Goal: Check status: Check status

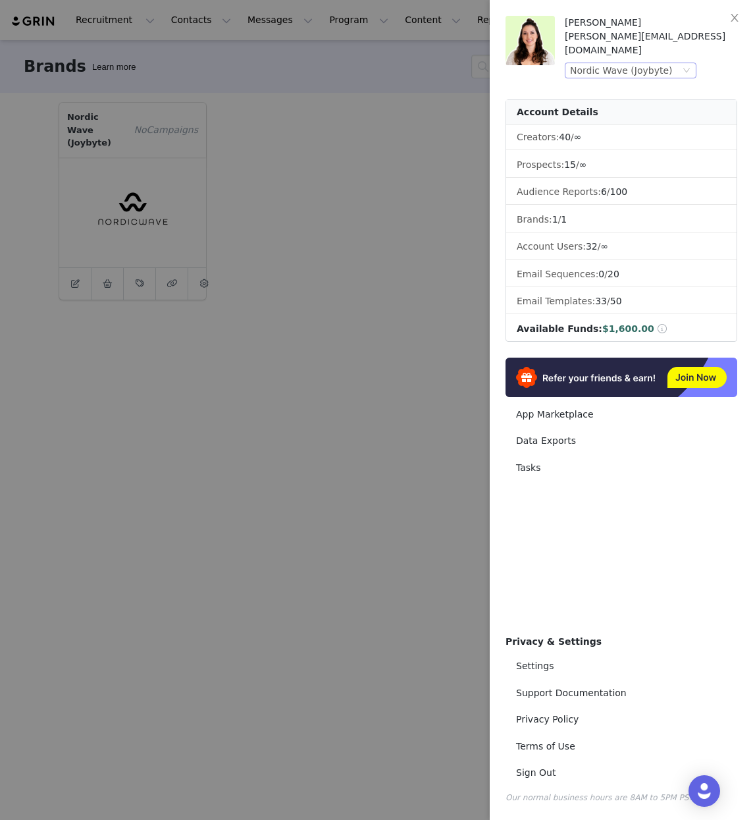
click at [643, 63] on div "Nordic Wave (Joybyte)" at bounding box center [621, 70] width 103 height 14
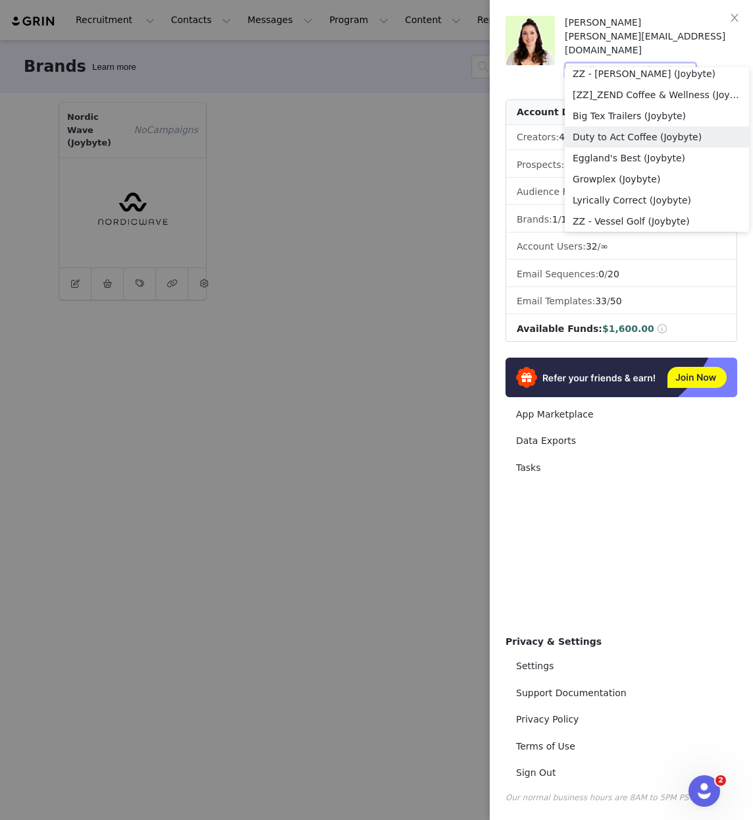
scroll to position [1568, 0]
click at [637, 193] on li "Lyrically Correct (Joybyte)" at bounding box center [657, 198] width 184 height 21
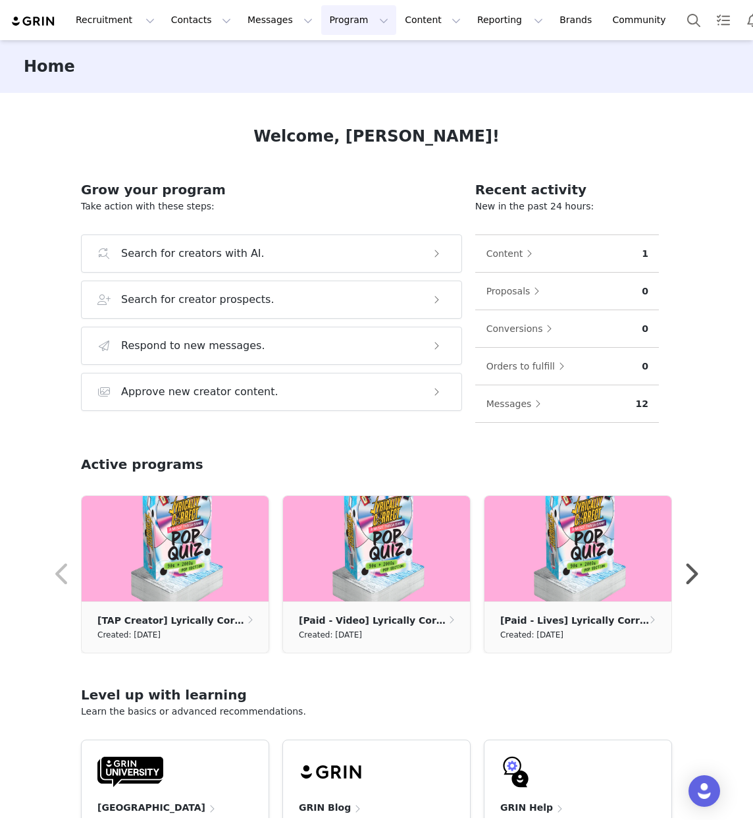
click at [321, 20] on button "Program Program" at bounding box center [358, 20] width 75 height 30
click at [338, 53] on p "Activations" at bounding box center [336, 58] width 51 height 14
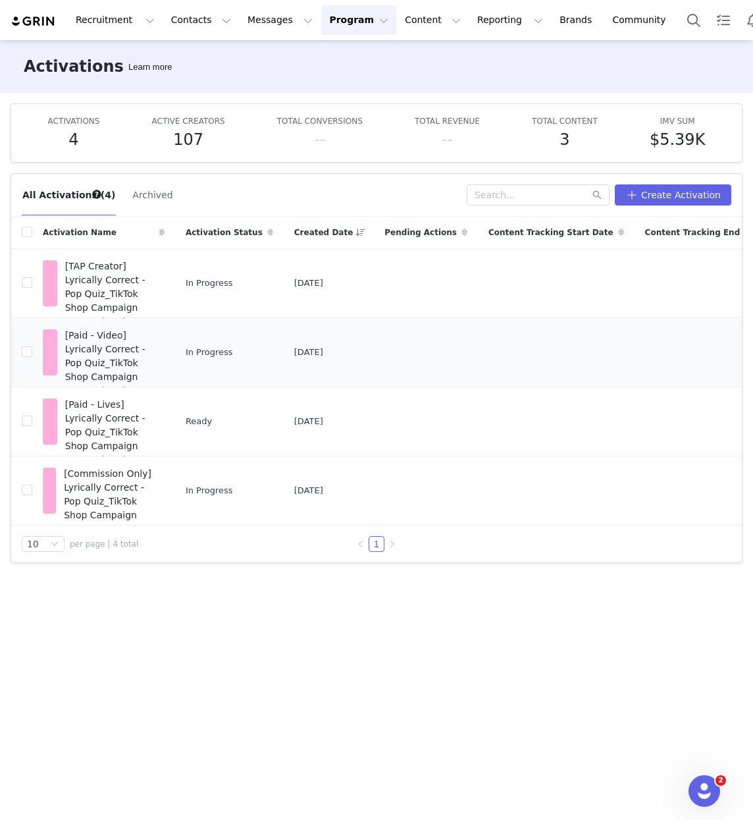
click at [119, 356] on span "[Paid - Video] Lyrically Correct - Pop Quiz_TikTok Shop Campaign" at bounding box center [111, 356] width 92 height 55
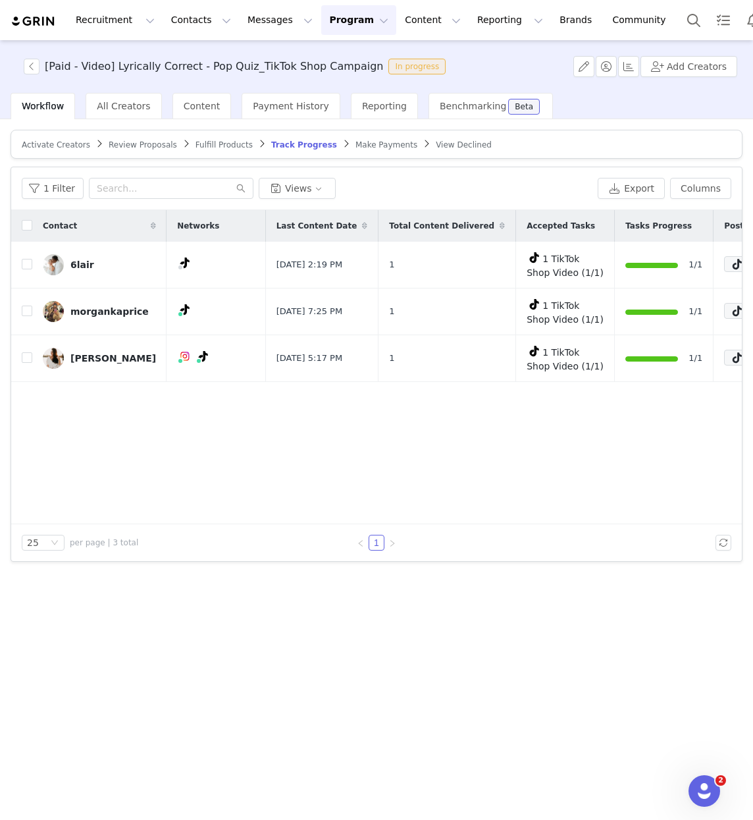
click at [41, 144] on span "Activate Creators" at bounding box center [56, 144] width 68 height 9
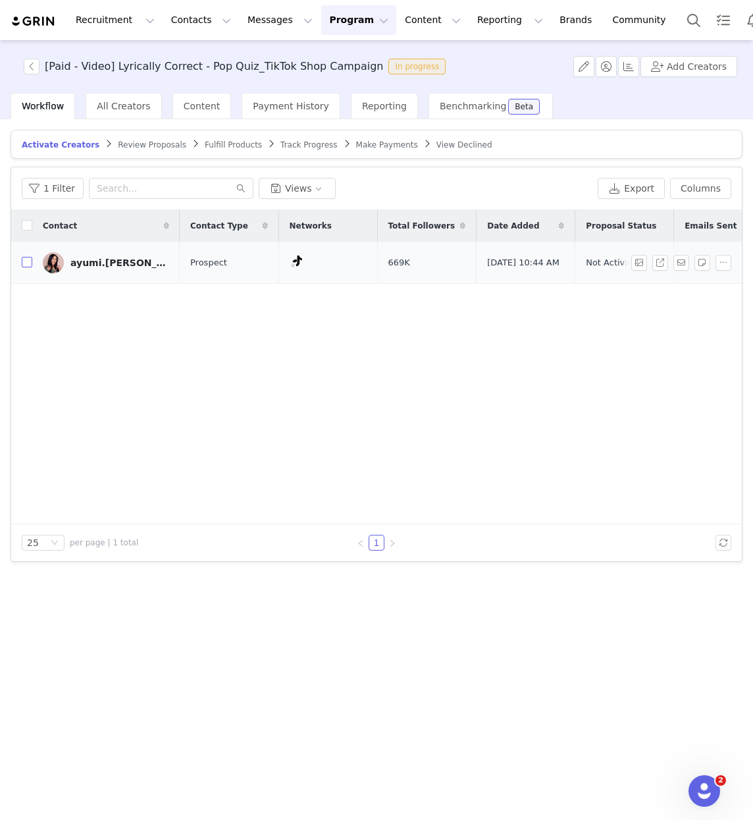
click at [25, 263] on input "checkbox" at bounding box center [27, 262] width 11 height 11
checkbox input "true"
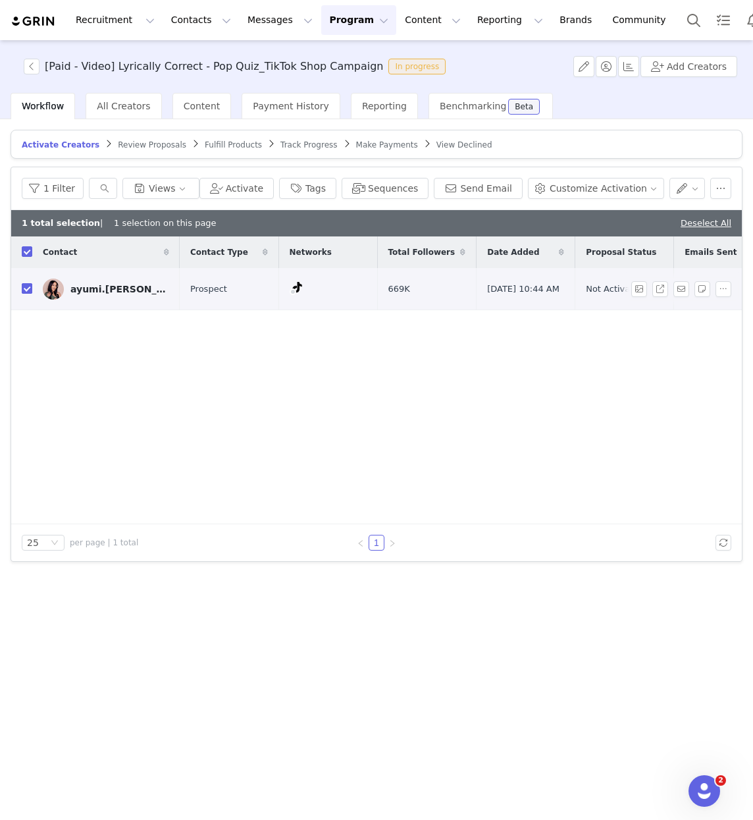
click at [22, 286] on input "checkbox" at bounding box center [27, 288] width 11 height 11
checkbox input "false"
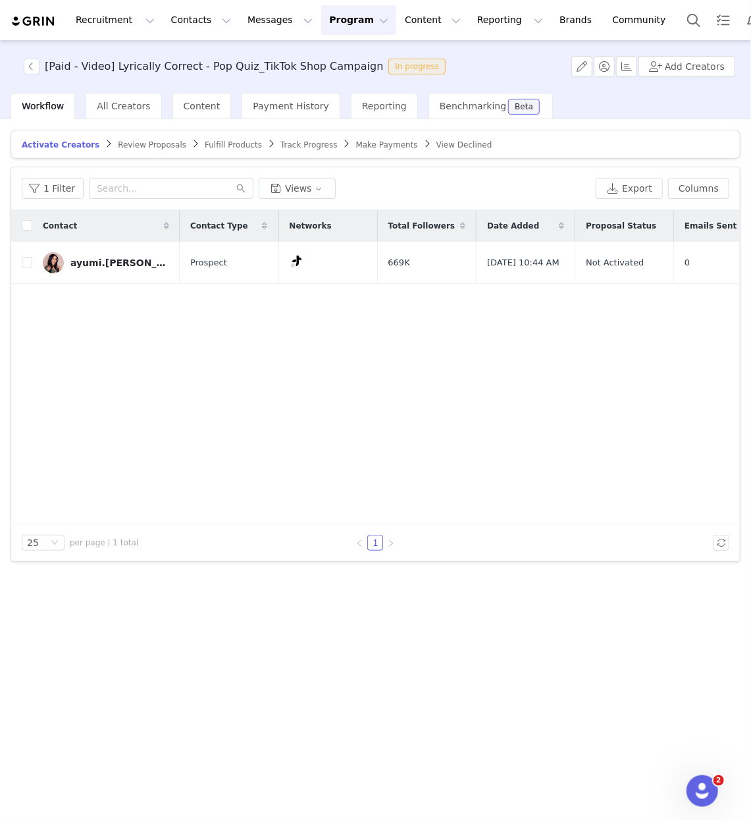
click at [340, 431] on div "Contact Contact Type Networks Total Followers Date Added Proposal Status Emails…" at bounding box center [375, 367] width 729 height 314
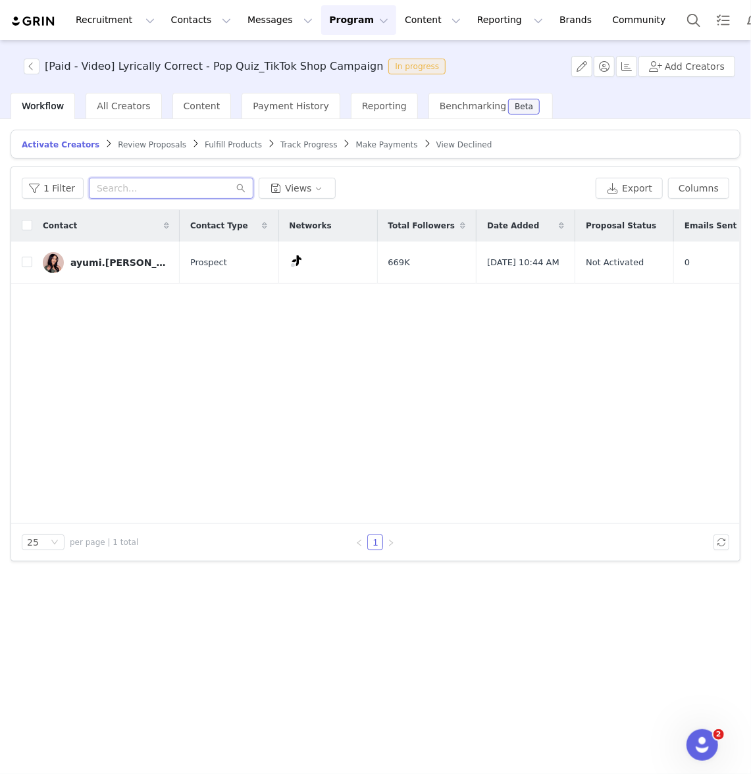
click at [146, 188] on input "text" at bounding box center [171, 188] width 165 height 21
click at [314, 140] on span "Track Progress" at bounding box center [309, 144] width 57 height 9
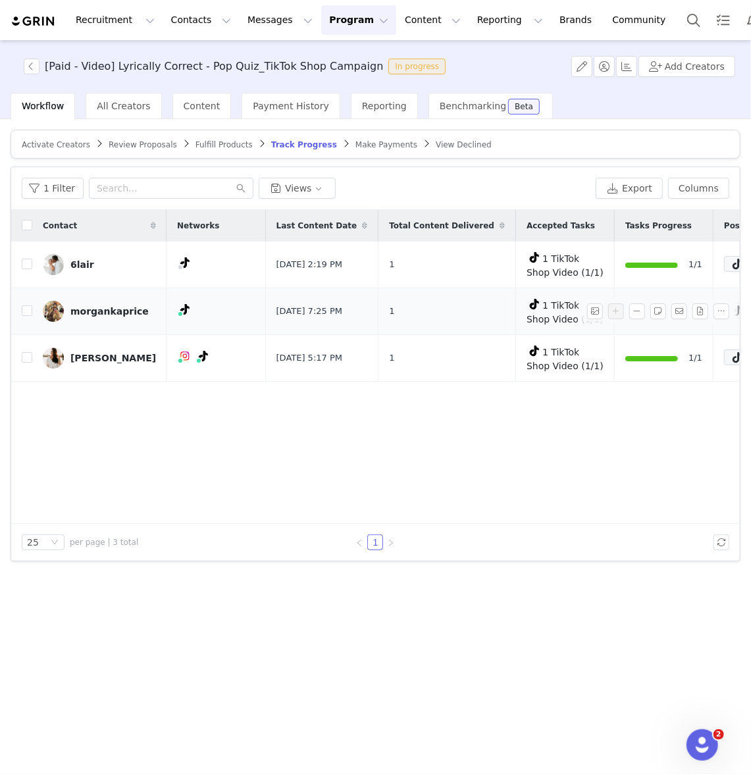
click at [551, 304] on span "1 TikTok Shop Video (1/1)" at bounding box center [565, 312] width 77 height 24
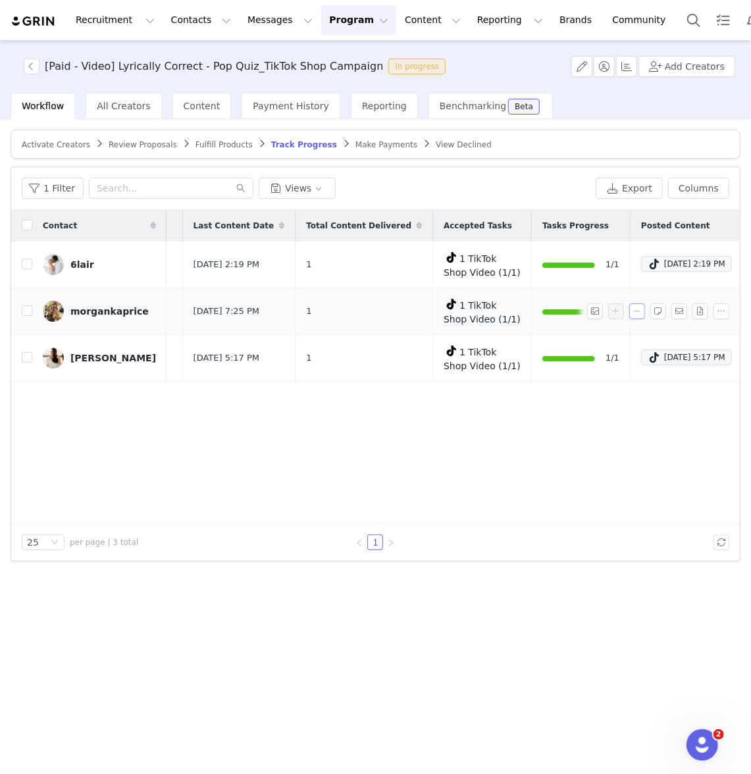
click at [639, 304] on button "button" at bounding box center [638, 312] width 16 height 16
click at [531, 357] on div "Sep 16, 2025 7:25 PM" at bounding box center [523, 356] width 78 height 16
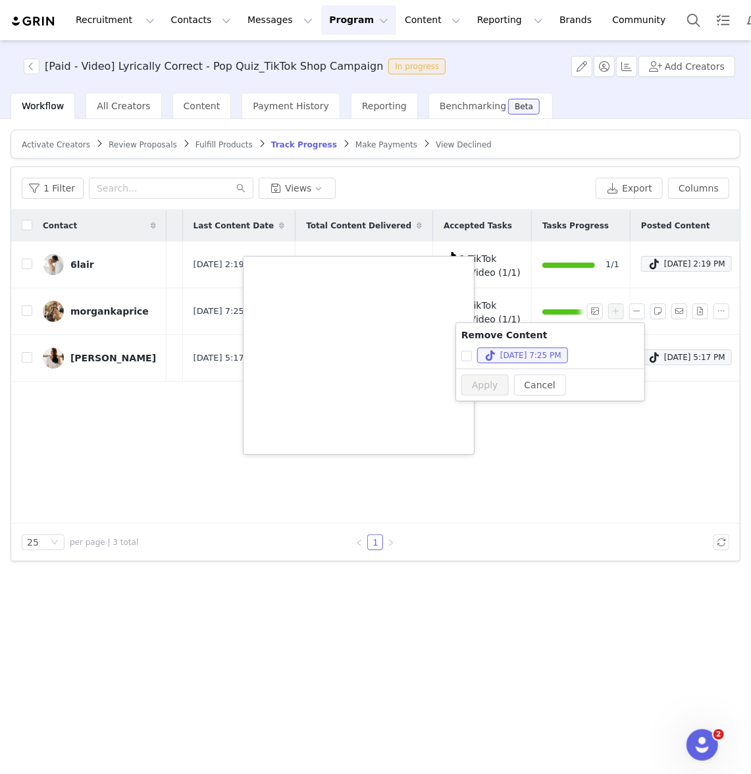
click at [84, 475] on div "Contact Networks Last Content Date Total Content Delivered Accepted Tasks Tasks…" at bounding box center [375, 367] width 729 height 314
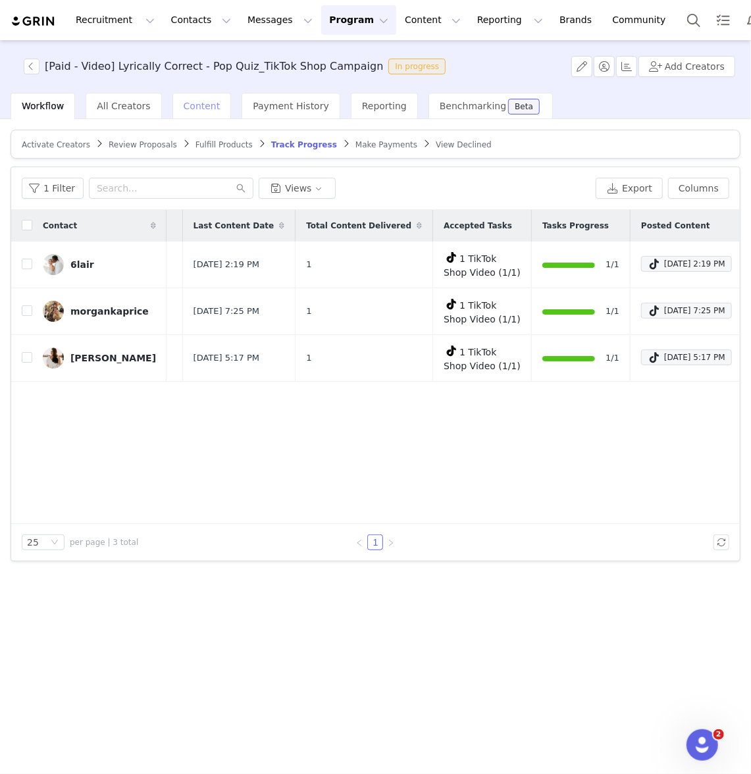
click at [203, 99] on div "Content" at bounding box center [202, 106] width 59 height 26
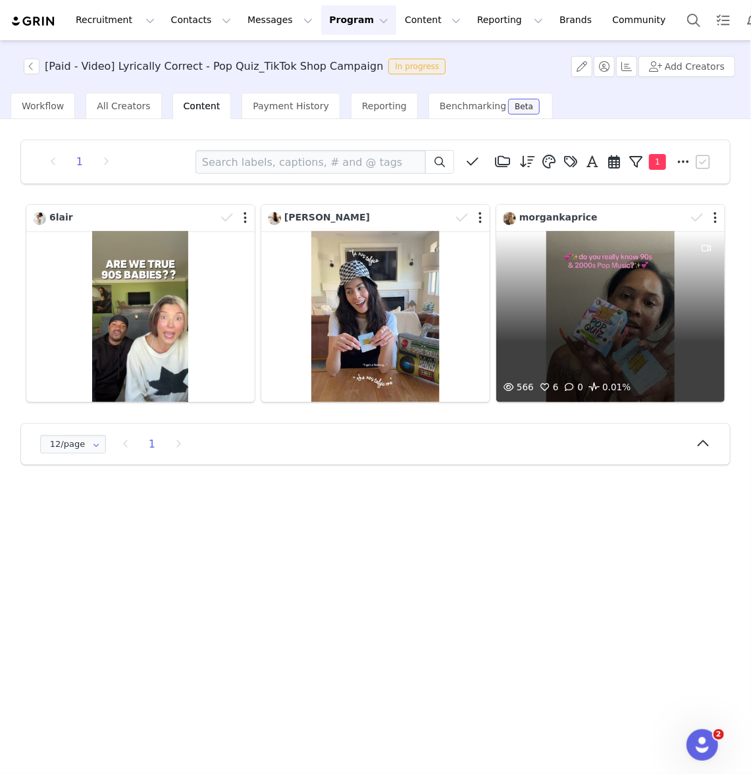
click at [613, 324] on div "566 6 0 0.01%" at bounding box center [610, 316] width 228 height 171
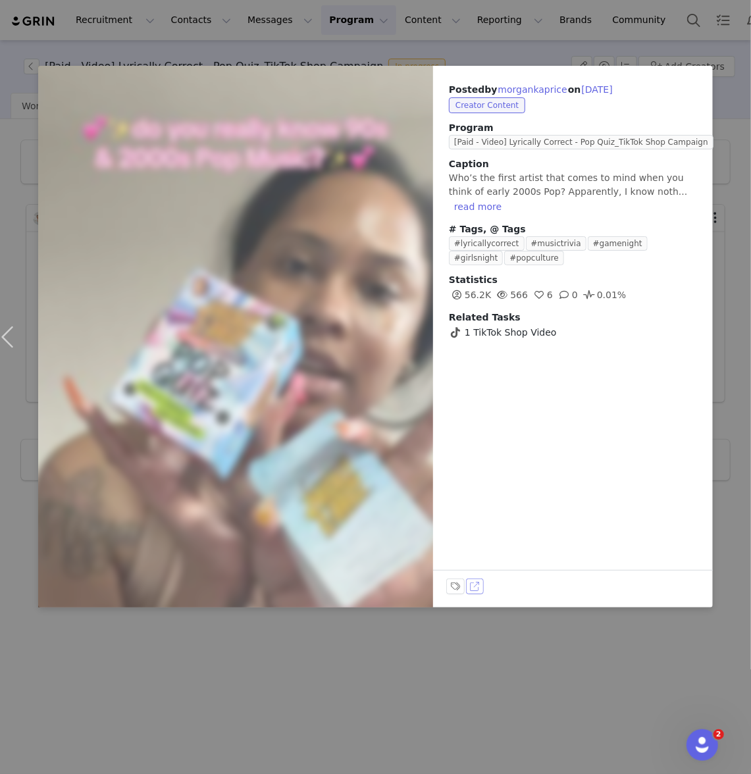
click at [480, 441] on div "Posted by morgankaprice on Sep 16, 2025 Creator Content Program [Paid - Video] …" at bounding box center [573, 337] width 280 height 542
click at [481, 587] on button "View on TikTok" at bounding box center [475, 587] width 18 height 16
click at [413, 692] on div "Posted by morgankaprice on Sep 16, 2025 Creator Content Program [Paid - Video] …" at bounding box center [375, 387] width 751 height 774
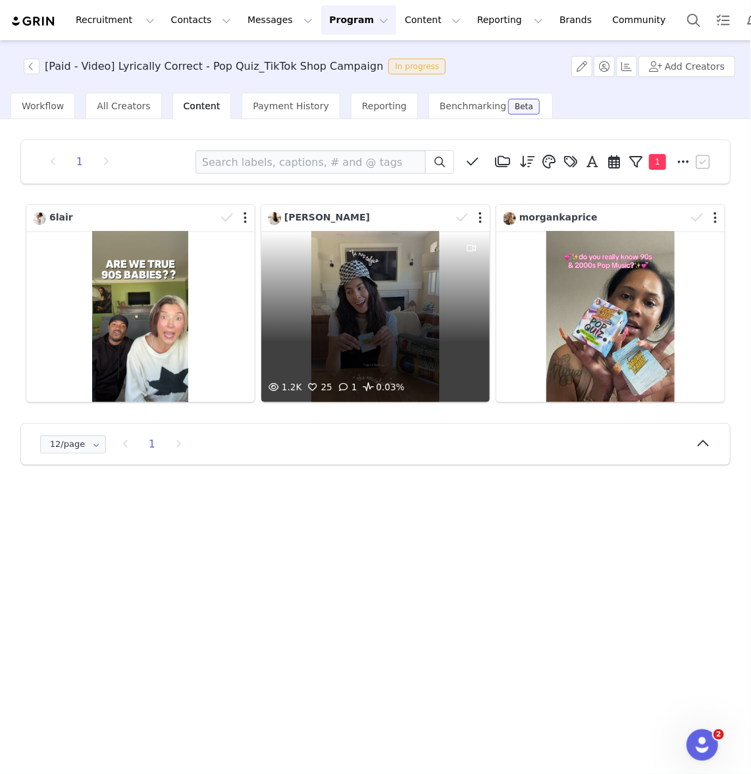
click at [361, 321] on div "1.2K 25 1 0.03%" at bounding box center [375, 316] width 228 height 171
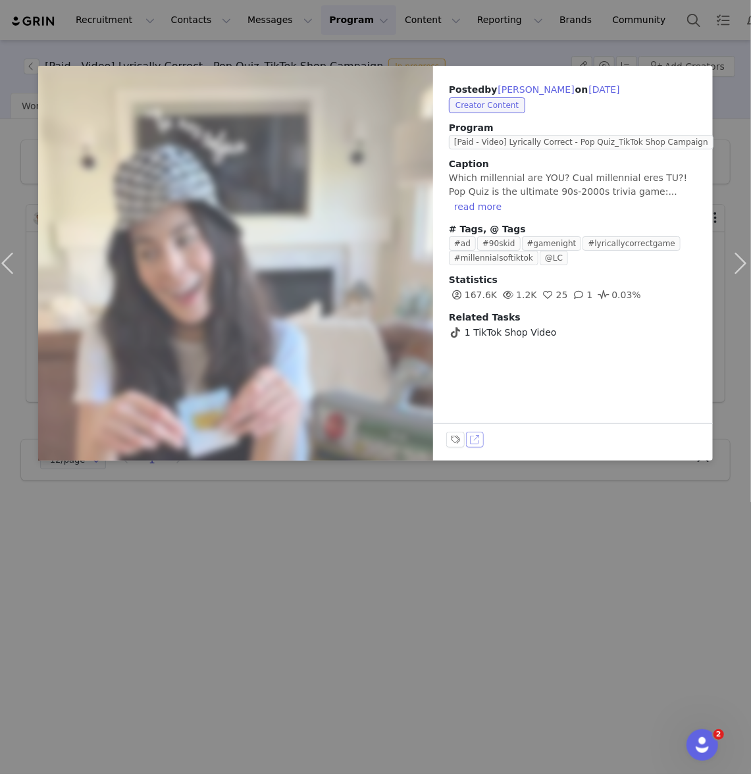
click at [473, 441] on button "View on TikTok" at bounding box center [475, 440] width 18 height 16
